Goal: Transaction & Acquisition: Purchase product/service

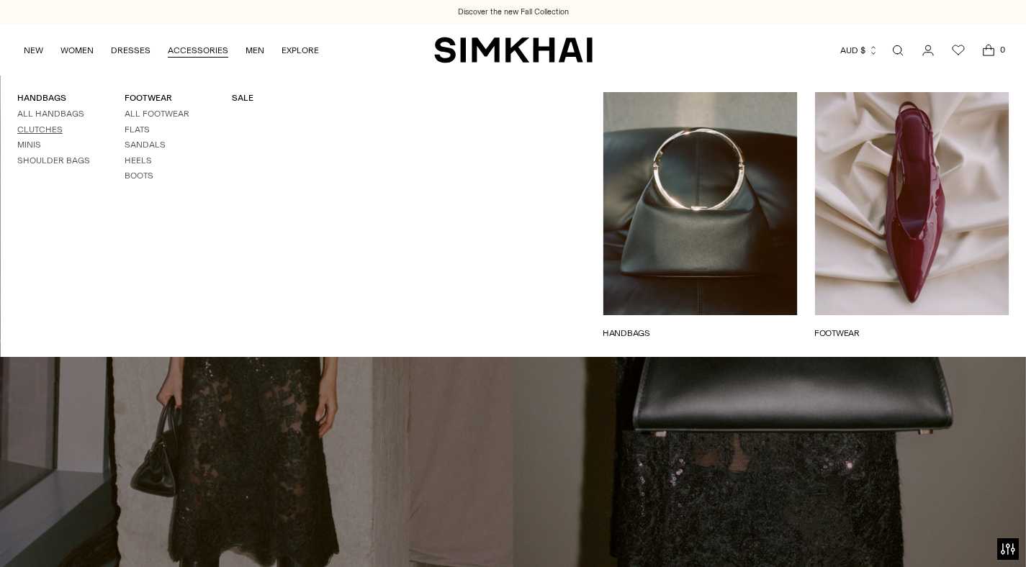
click at [50, 126] on link "Clutches" at bounding box center [39, 130] width 45 height 10
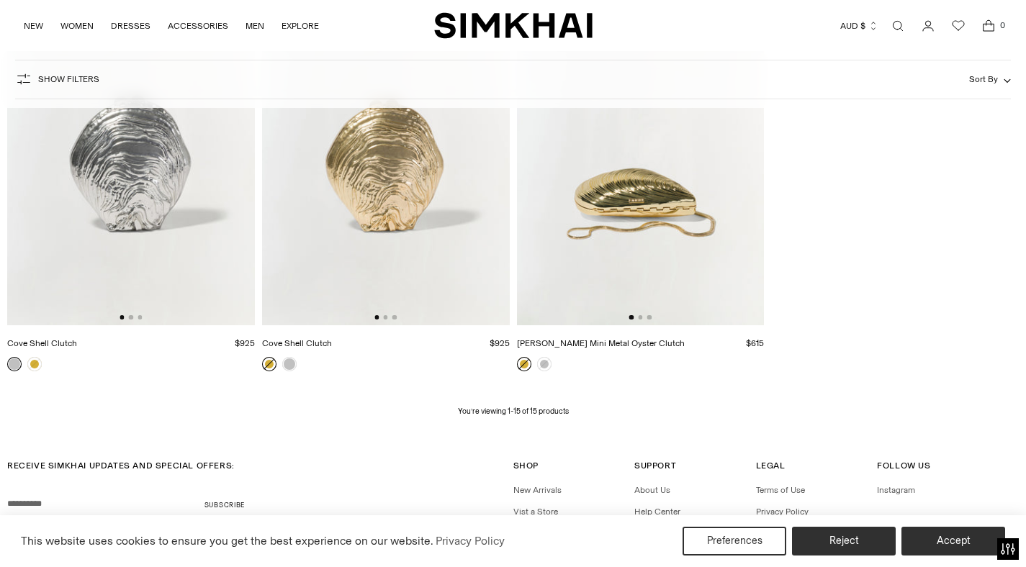
scroll to position [1584, 0]
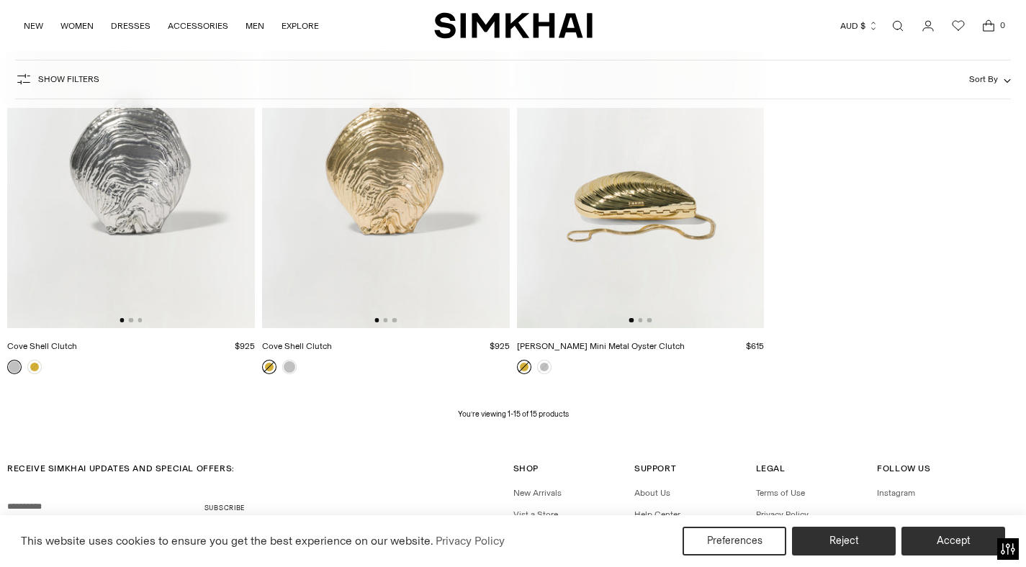
click at [156, 209] on img at bounding box center [131, 144] width 248 height 372
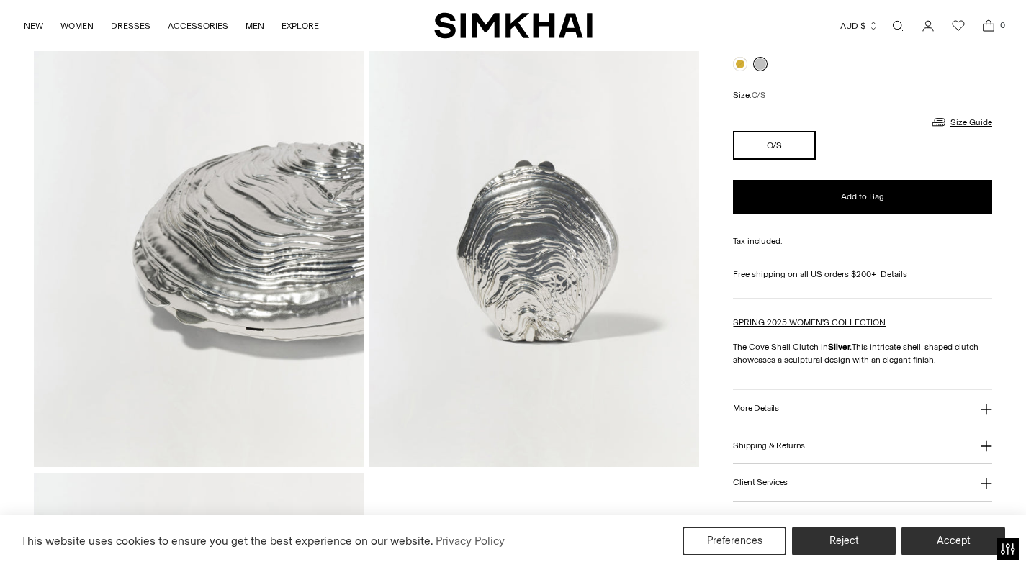
scroll to position [1139, 0]
